Goal: Task Accomplishment & Management: Complete application form

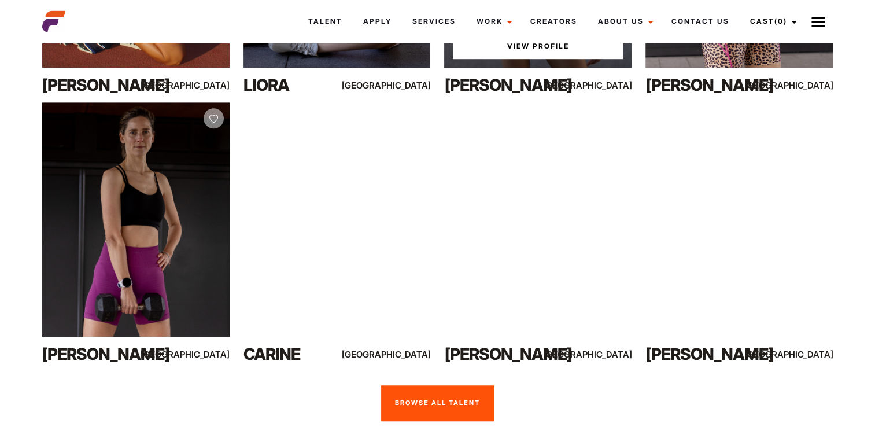
scroll to position [832, 0]
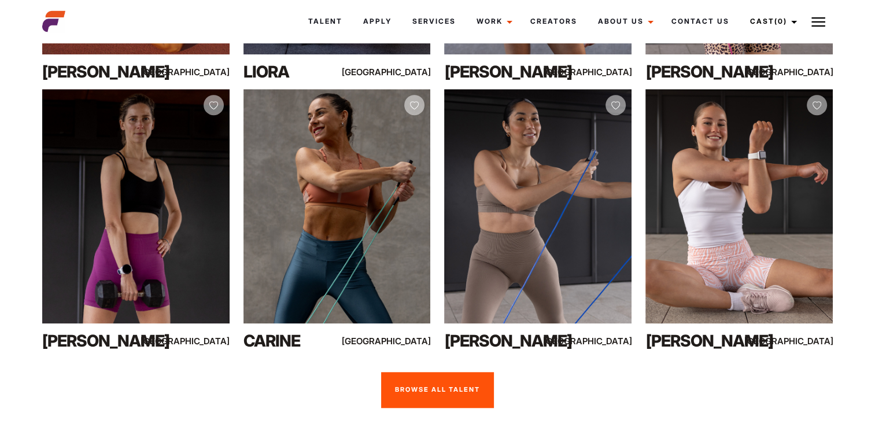
click at [465, 372] on link "Browse all talent" at bounding box center [437, 390] width 113 height 36
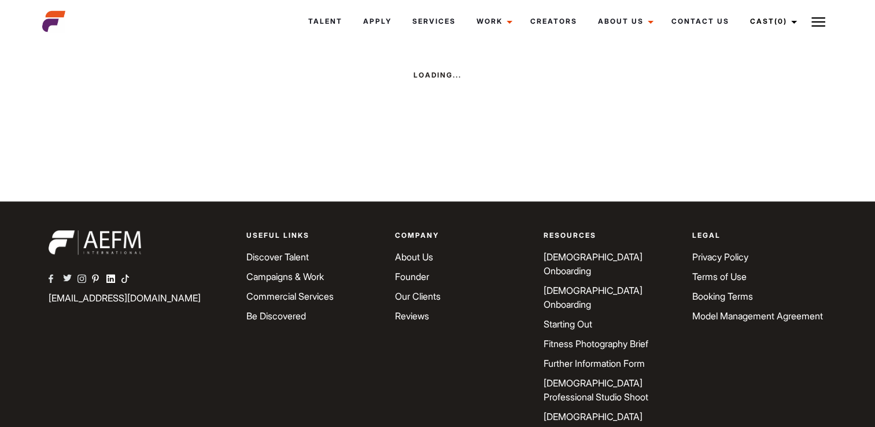
scroll to position [1110, 0]
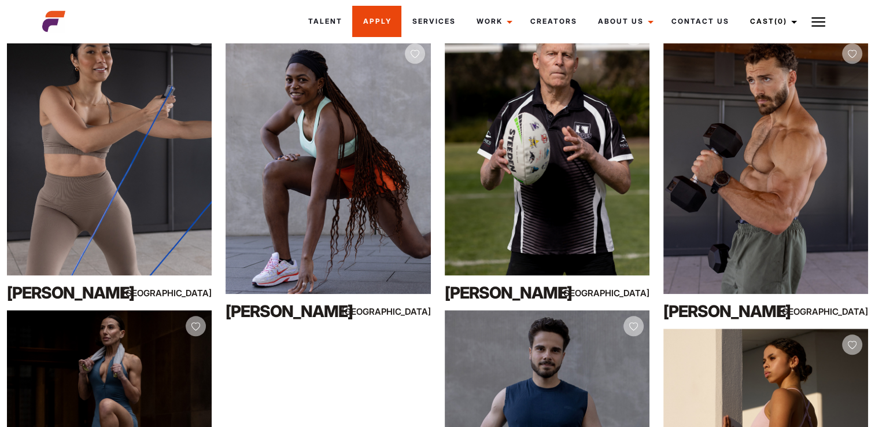
click at [384, 21] on link "Apply" at bounding box center [376, 21] width 49 height 31
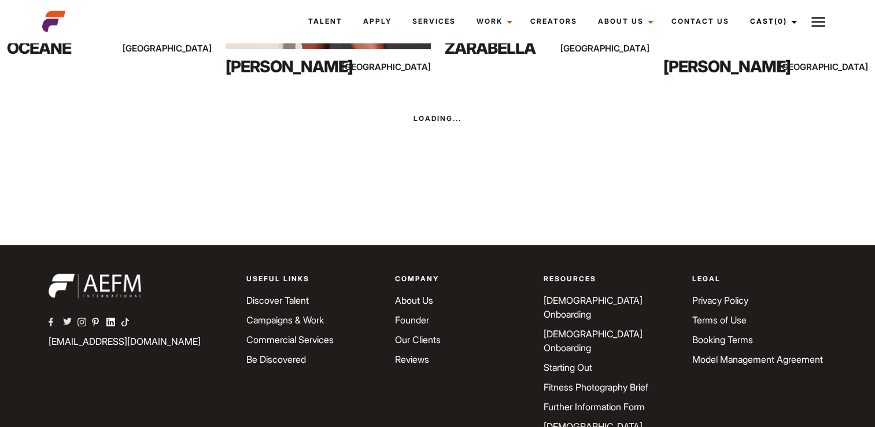
scroll to position [1110, 0]
